Goal: Task Accomplishment & Management: Manage account settings

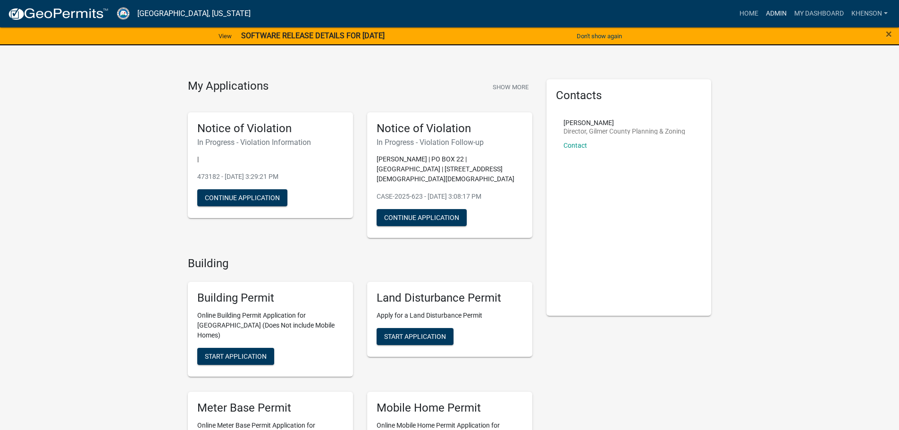
click at [781, 14] on link "Admin" at bounding box center [776, 14] width 28 height 18
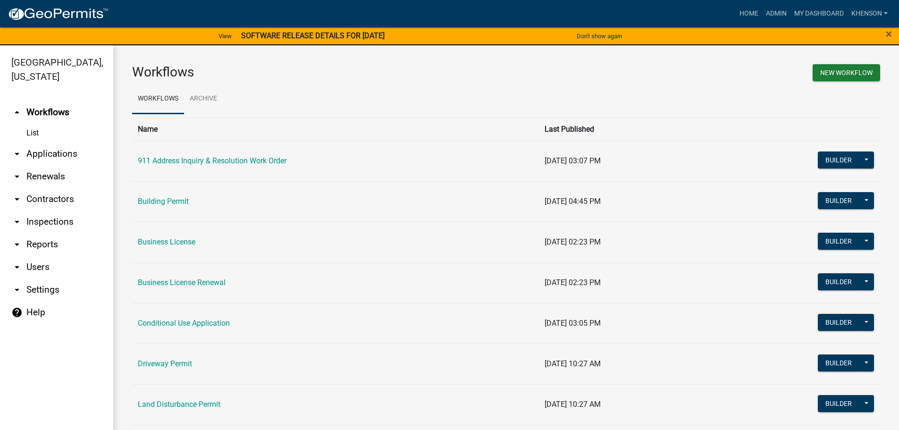
click at [69, 152] on link "arrow_drop_down Applications" at bounding box center [56, 154] width 113 height 23
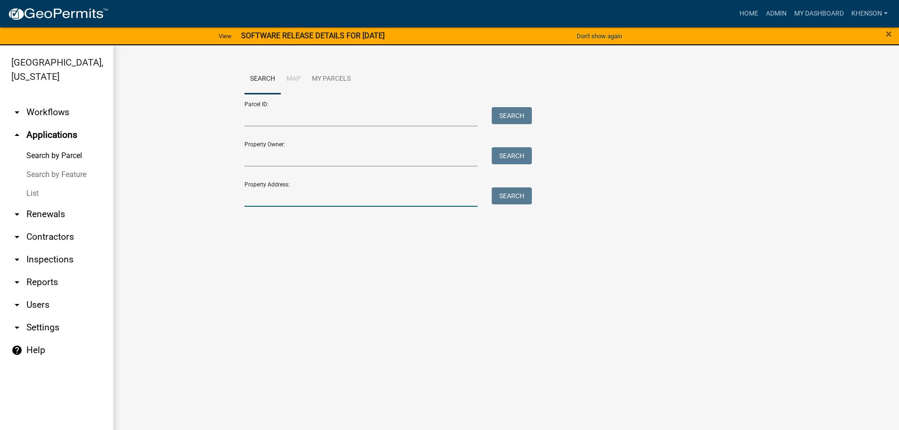
click at [257, 198] on input "Property Address:" at bounding box center [362, 196] width 234 height 19
type input "4109"
drag, startPoint x: 255, startPoint y: 195, endPoint x: 212, endPoint y: 201, distance: 43.9
click at [212, 201] on wm-workflow-application-search-view "Search Map My Parcels Parcel ID: Search Property Owner: Search Property Address…" at bounding box center [506, 154] width 748 height 181
drag, startPoint x: 268, startPoint y: 193, endPoint x: 135, endPoint y: 195, distance: 132.7
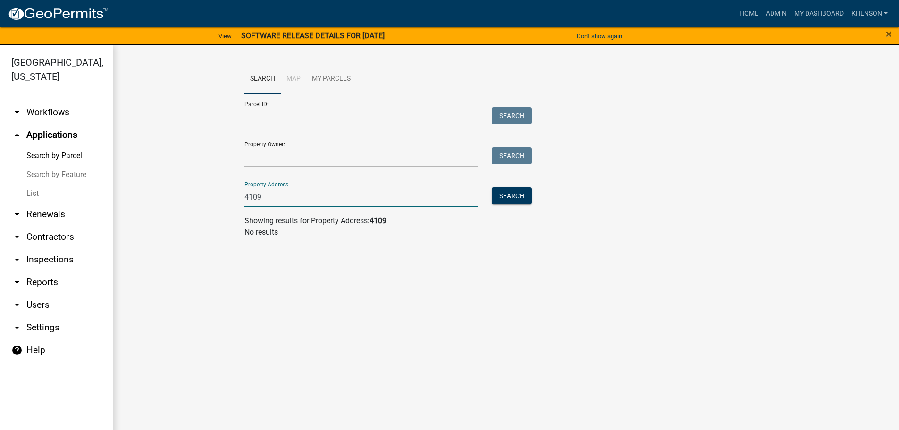
click at [155, 197] on wm-workflow-application-search-view "Search Map My Parcels Parcel ID: Search Property Owner: Search Property Address…" at bounding box center [506, 154] width 748 height 181
click at [30, 190] on link "List" at bounding box center [56, 193] width 113 height 19
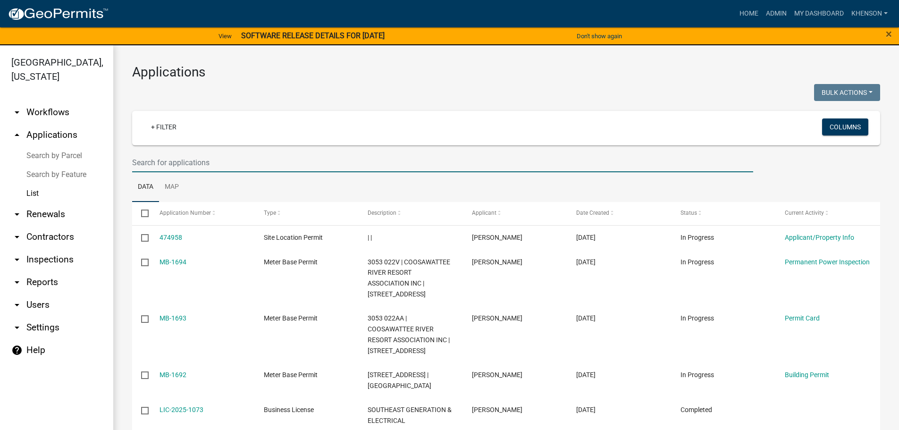
drag, startPoint x: 163, startPoint y: 163, endPoint x: 157, endPoint y: 163, distance: 6.6
click at [162, 163] on input "text" at bounding box center [442, 162] width 621 height 19
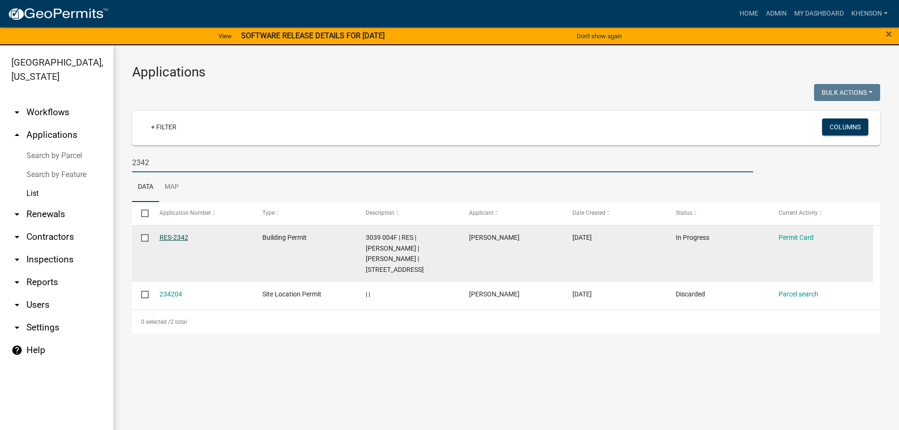
type input "2342"
click at [177, 236] on link "RES-2342" at bounding box center [174, 238] width 29 height 8
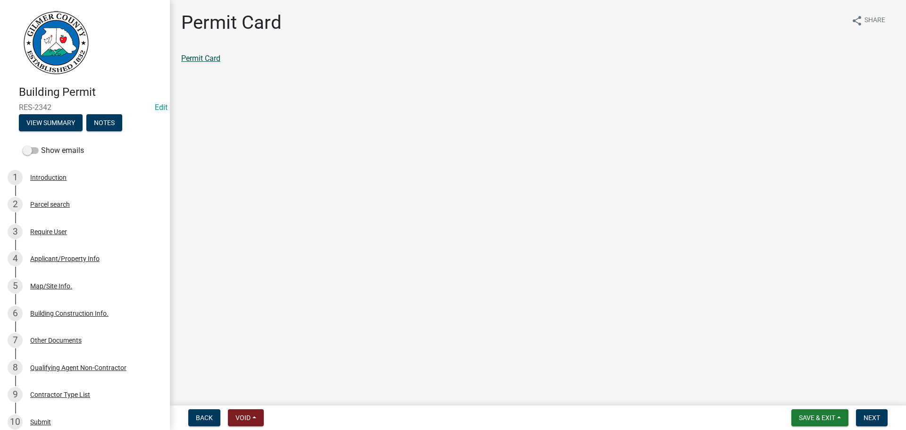
click at [213, 61] on link "Permit Card" at bounding box center [200, 58] width 39 height 9
click at [807, 418] on span "Save & Exit" at bounding box center [817, 418] width 36 height 8
click at [805, 398] on button "Save & Exit" at bounding box center [811, 393] width 76 height 23
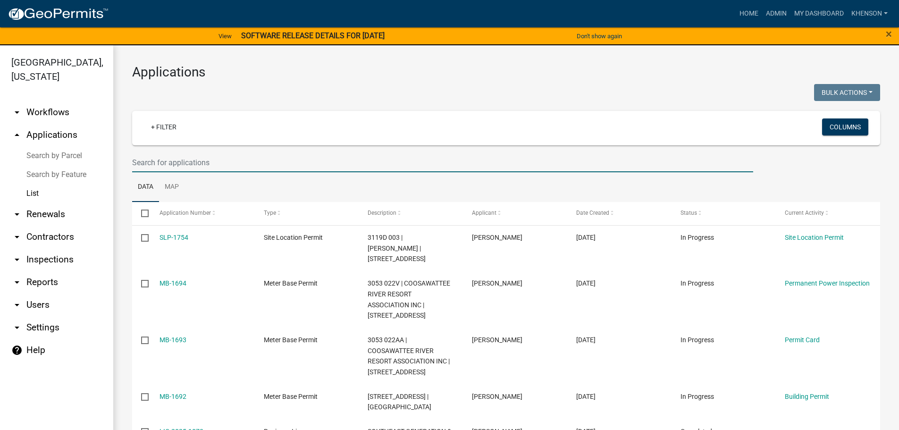
click at [158, 161] on input "text" at bounding box center [442, 162] width 621 height 19
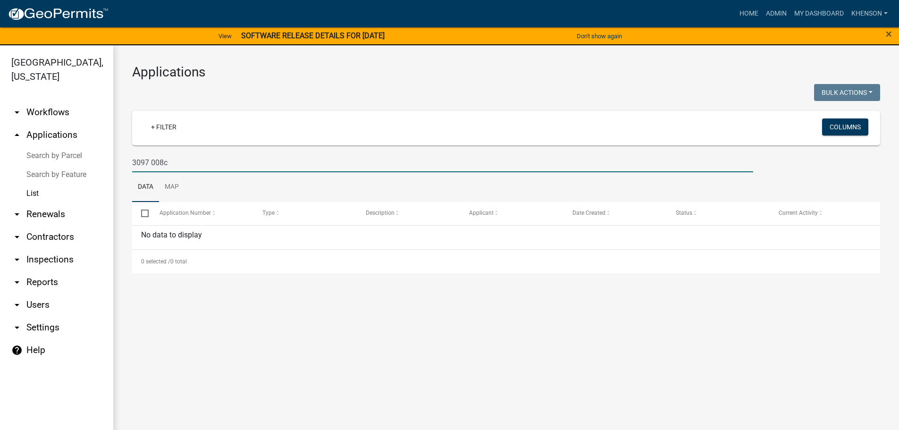
drag, startPoint x: 182, startPoint y: 162, endPoint x: 94, endPoint y: 163, distance: 87.3
click at [94, 163] on div "[GEOGRAPHIC_DATA], [US_STATE] arrow_drop_down Workflows List arrow_drop_up Appl…" at bounding box center [449, 243] width 899 height 396
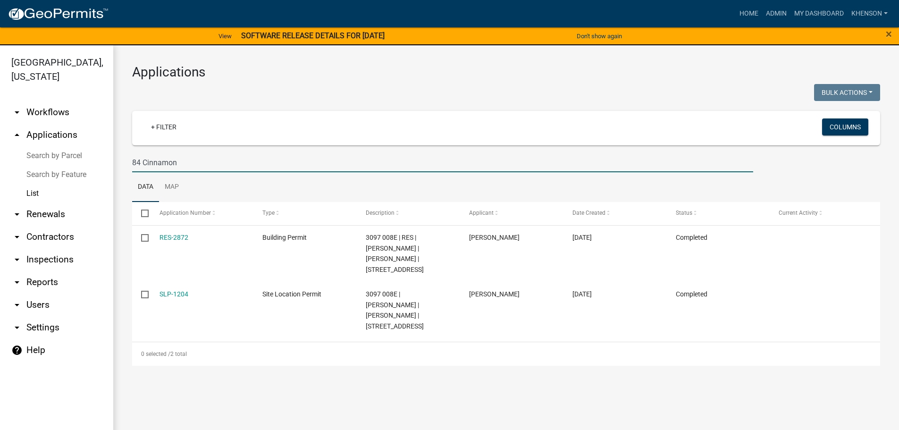
type input "84 Cinnamon"
click at [746, 12] on link "Home" at bounding box center [749, 14] width 26 height 18
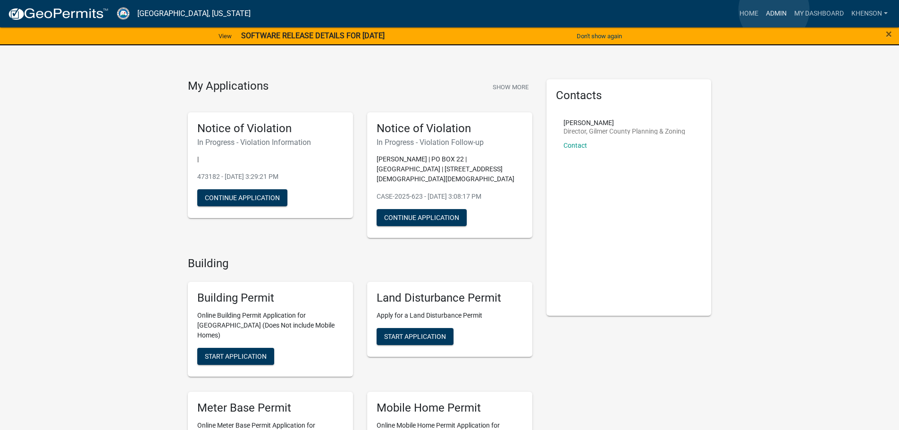
click at [774, 10] on link "Admin" at bounding box center [776, 14] width 28 height 18
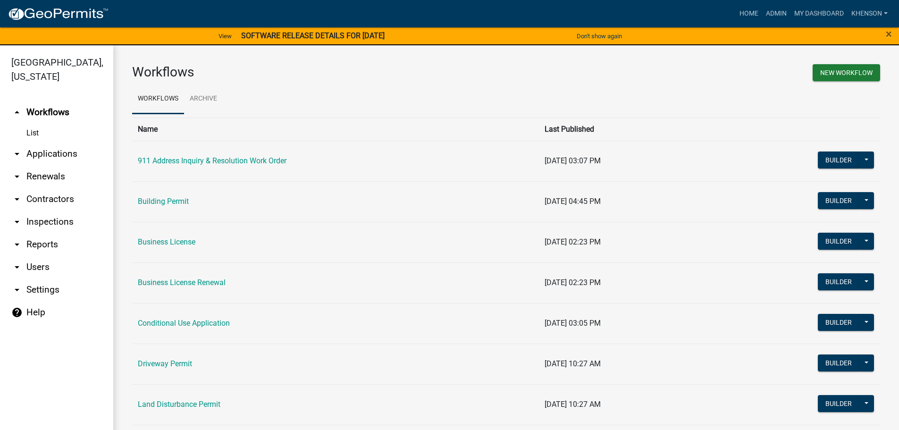
click at [55, 152] on link "arrow_drop_down Applications" at bounding box center [56, 154] width 113 height 23
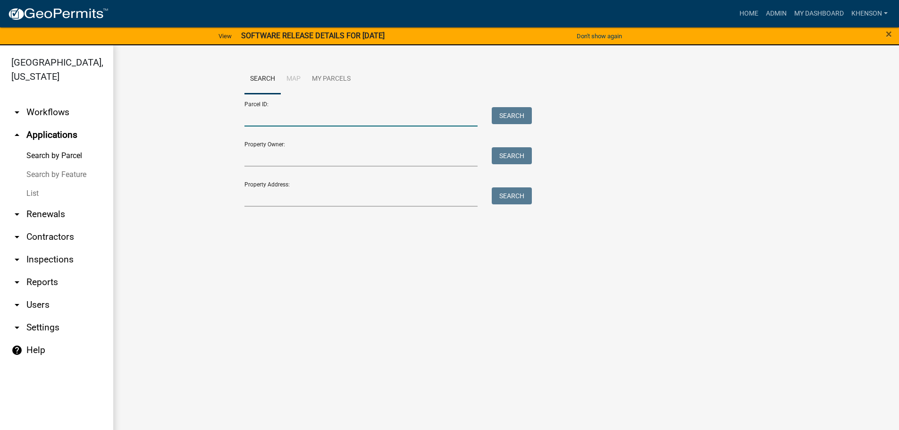
click at [288, 119] on input "Parcel ID:" at bounding box center [362, 116] width 234 height 19
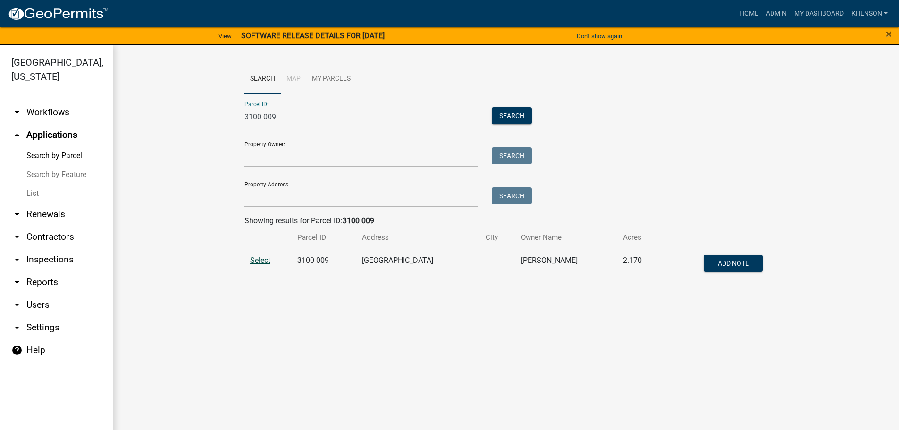
type input "3100 009"
click at [264, 258] on span "Select" at bounding box center [260, 260] width 20 height 9
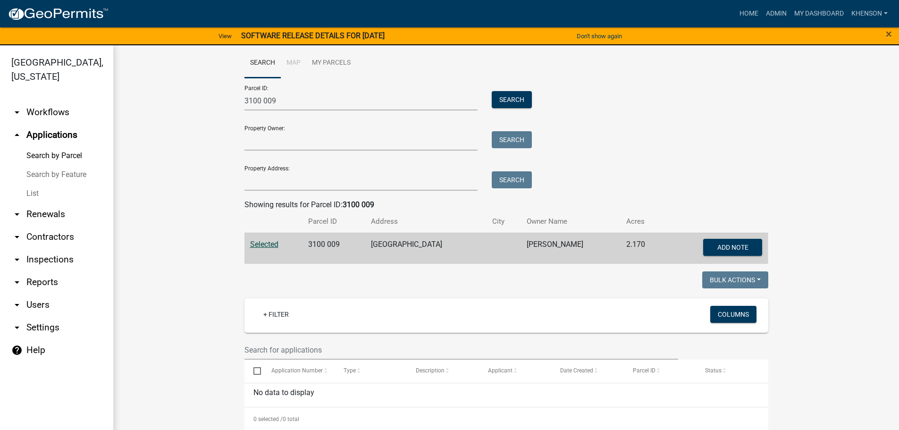
scroll to position [25, 0]
